Goal: Register for event/course

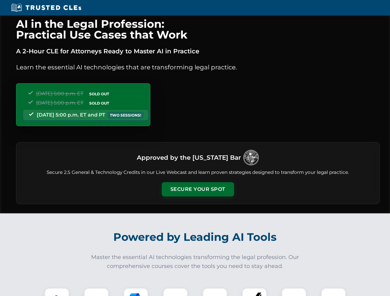
click at [198, 190] on button "Secure Your Spot" at bounding box center [198, 189] width 72 height 14
click at [57, 292] on img at bounding box center [57, 301] width 18 height 18
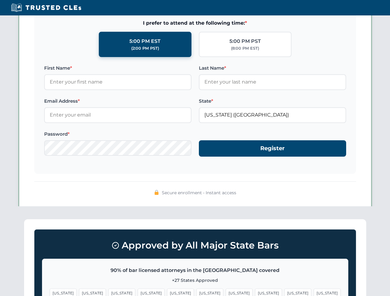
click at [226, 292] on span "[US_STATE]" at bounding box center [239, 293] width 27 height 9
click at [284, 292] on span "[US_STATE]" at bounding box center [297, 293] width 27 height 9
